Goal: Find specific page/section: Find specific page/section

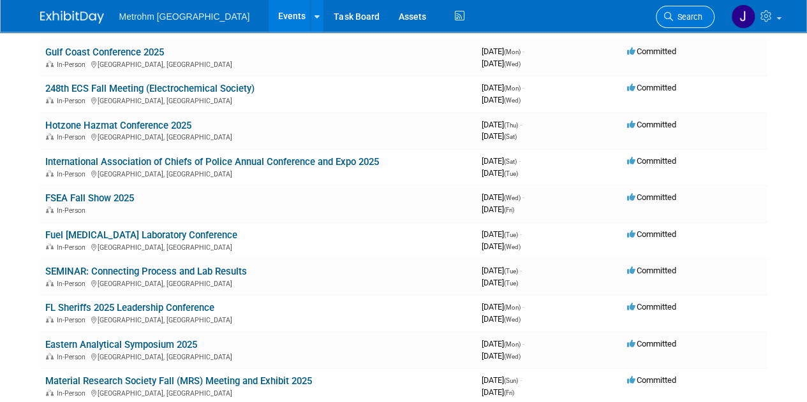
click at [673, 18] on span "Search" at bounding box center [687, 17] width 29 height 10
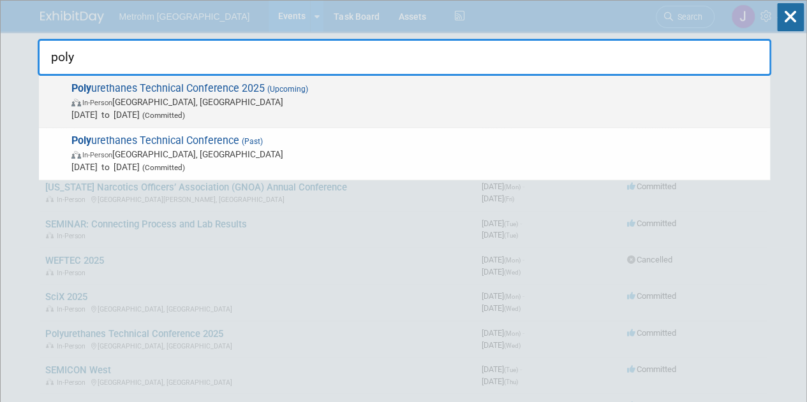
type input "poly"
click at [437, 96] on span "In-Person [GEOGRAPHIC_DATA], [GEOGRAPHIC_DATA]" at bounding box center [417, 102] width 692 height 13
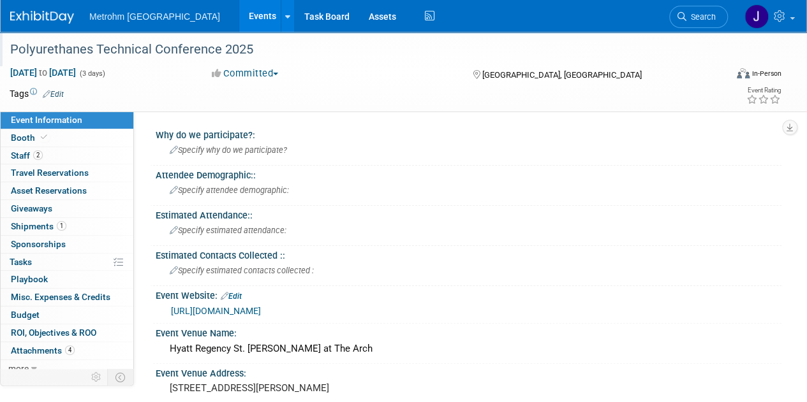
click at [194, 54] on div "Polyurethanes Technical Conference 2025" at bounding box center [361, 49] width 710 height 23
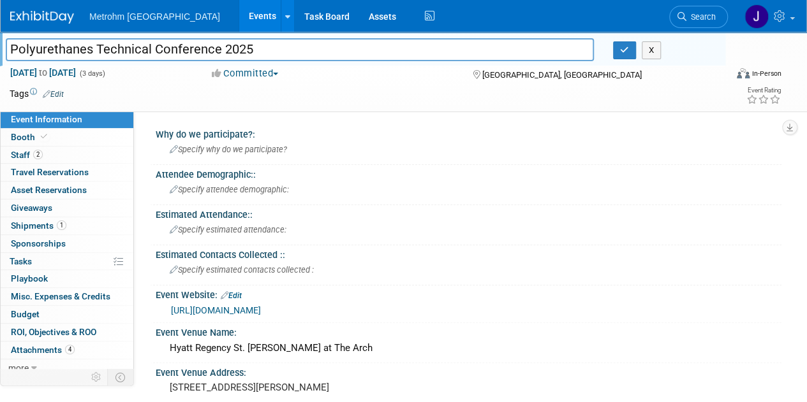
drag, startPoint x: 267, startPoint y: 50, endPoint x: 0, endPoint y: 30, distance: 267.3
click at [0, 30] on body "Metrohm USA Events Add Event Bulk Upload Events Shareable Event Boards Recently…" at bounding box center [403, 201] width 807 height 402
click at [98, 219] on link "1 Shipments 1" at bounding box center [67, 225] width 133 height 17
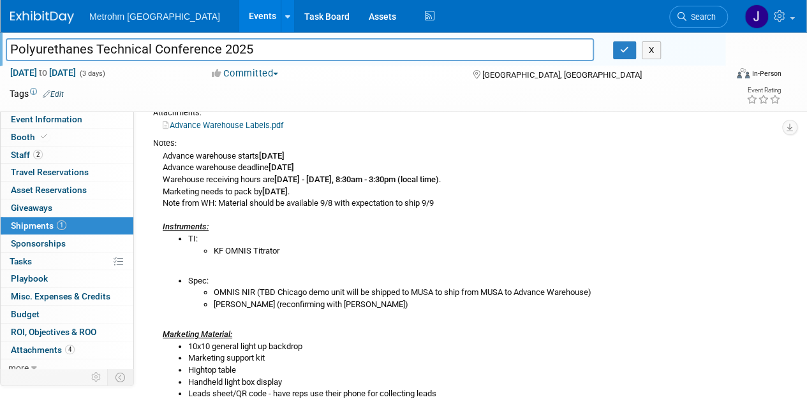
scroll to position [235, 0]
